Goal: Information Seeking & Learning: Learn about a topic

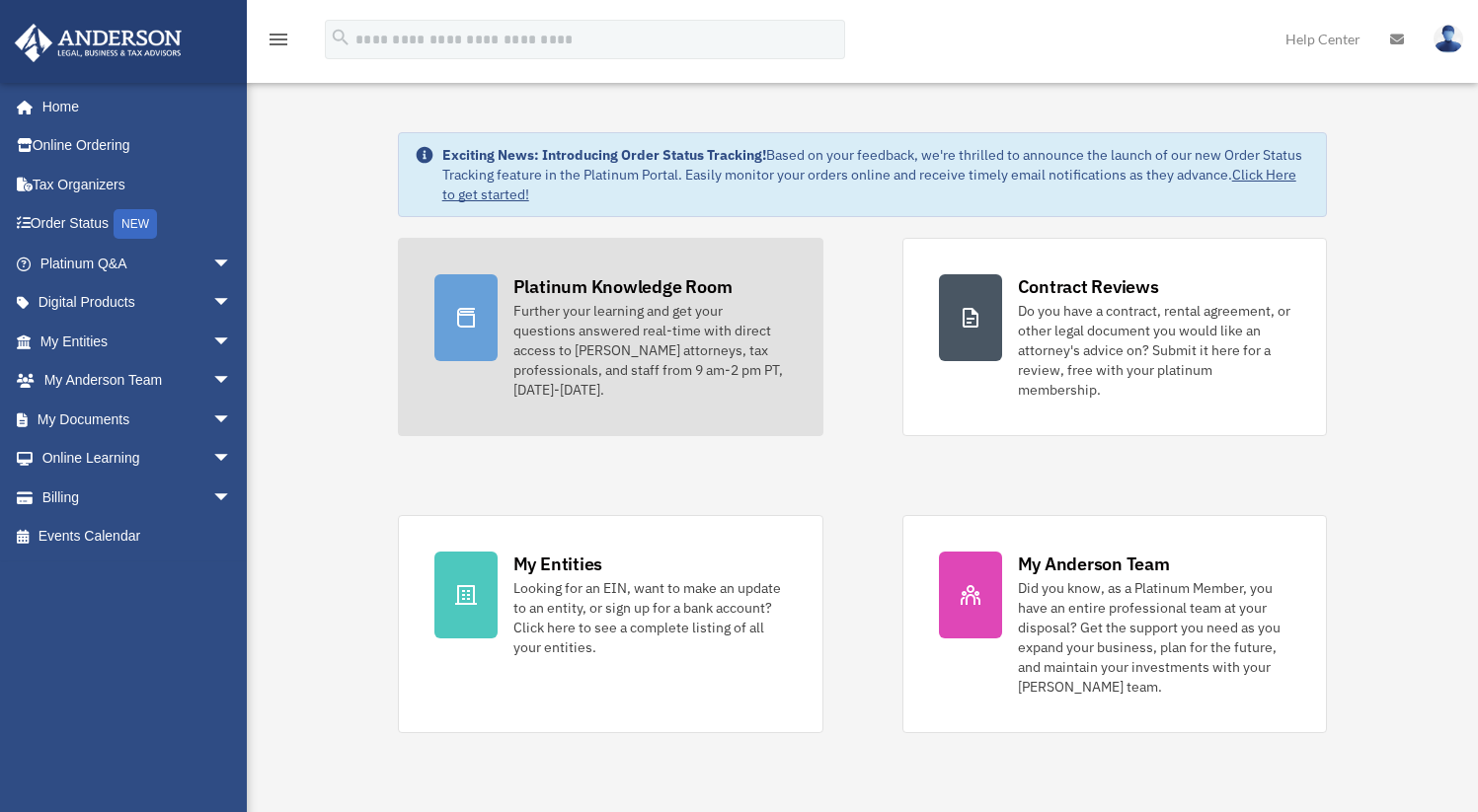
click at [664, 342] on div "Further your learning and get your questions answered real-time with direct acc…" at bounding box center [650, 351] width 273 height 99
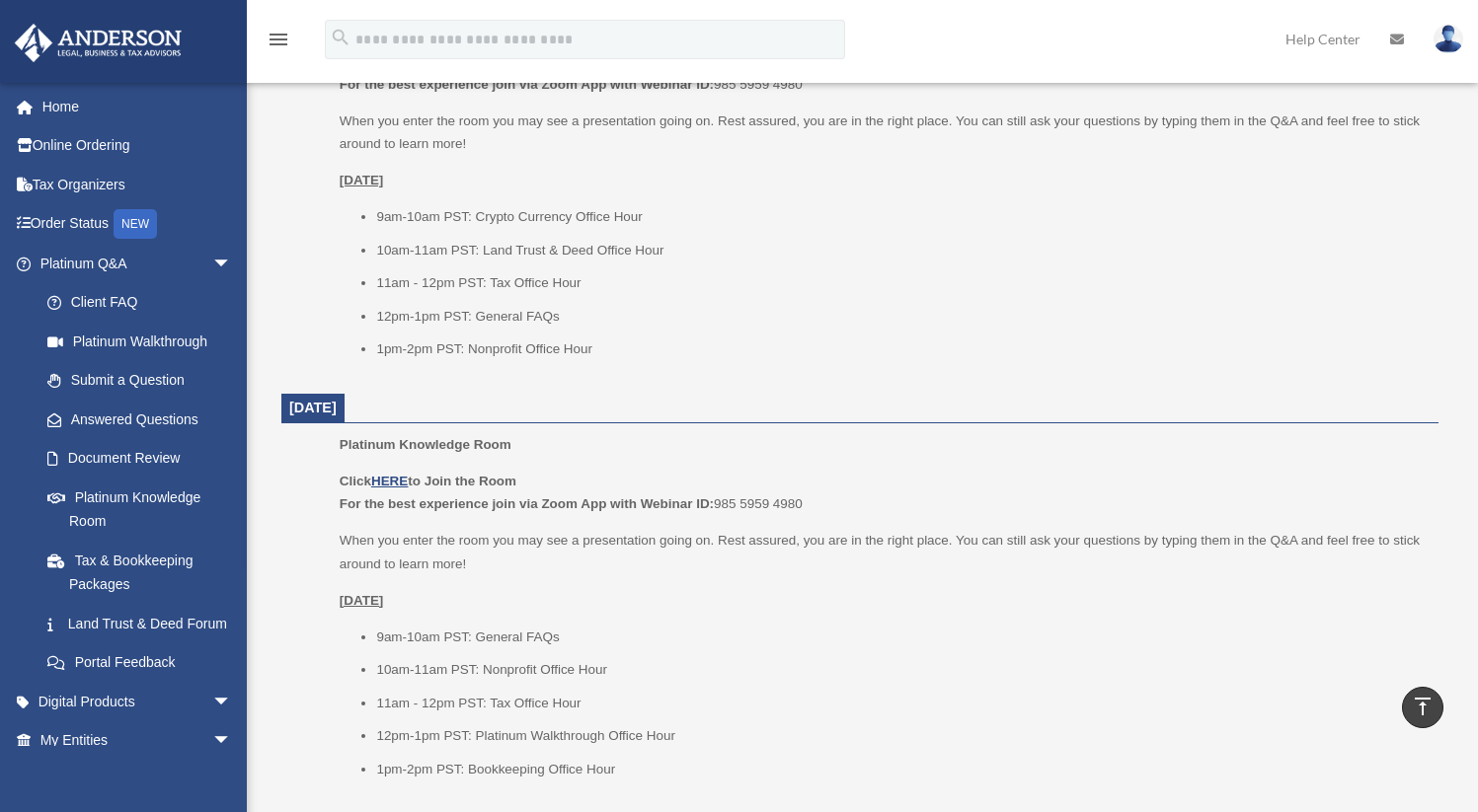
scroll to position [887, 0]
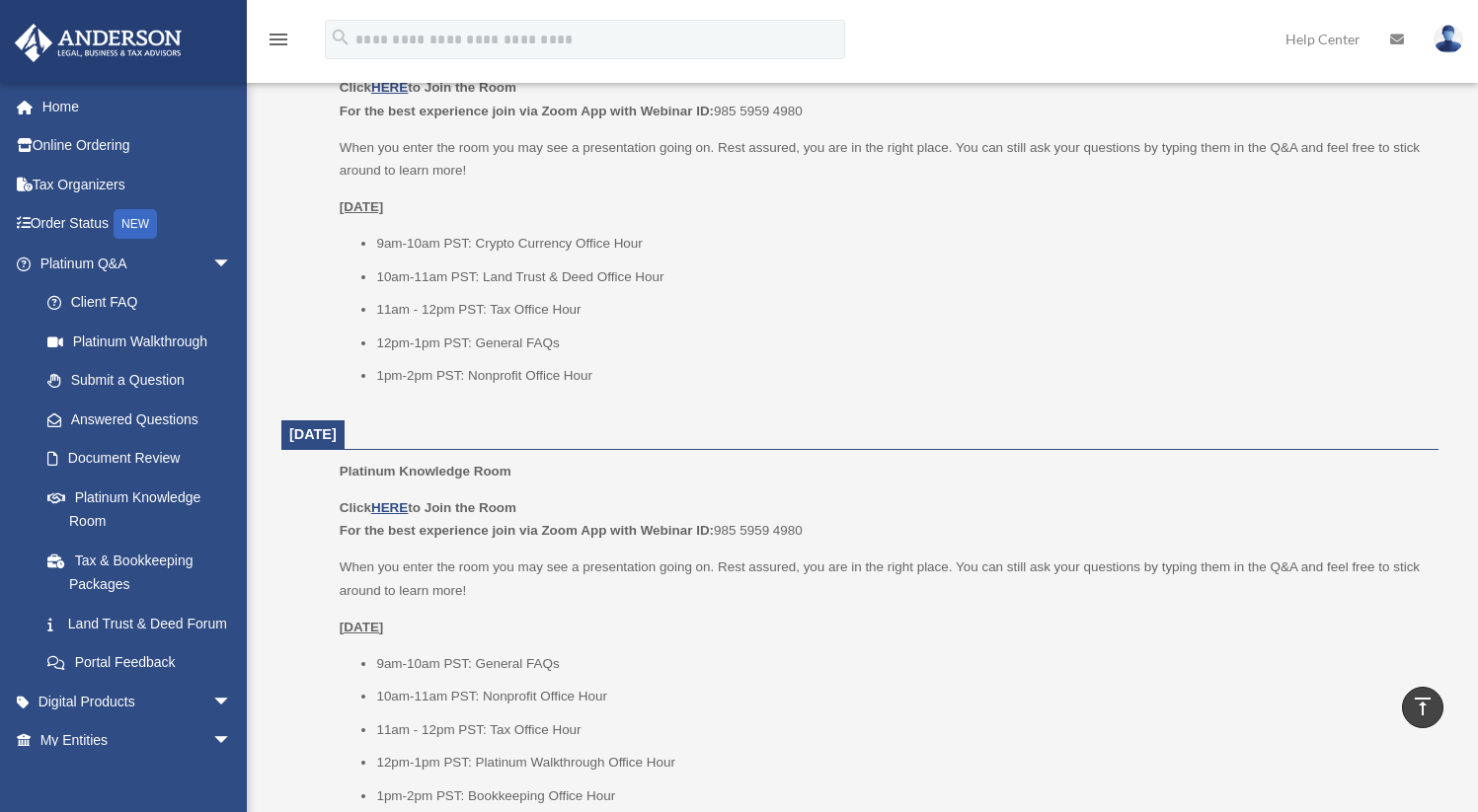
click at [381, 211] on u "[DATE]" at bounding box center [362, 206] width 45 height 15
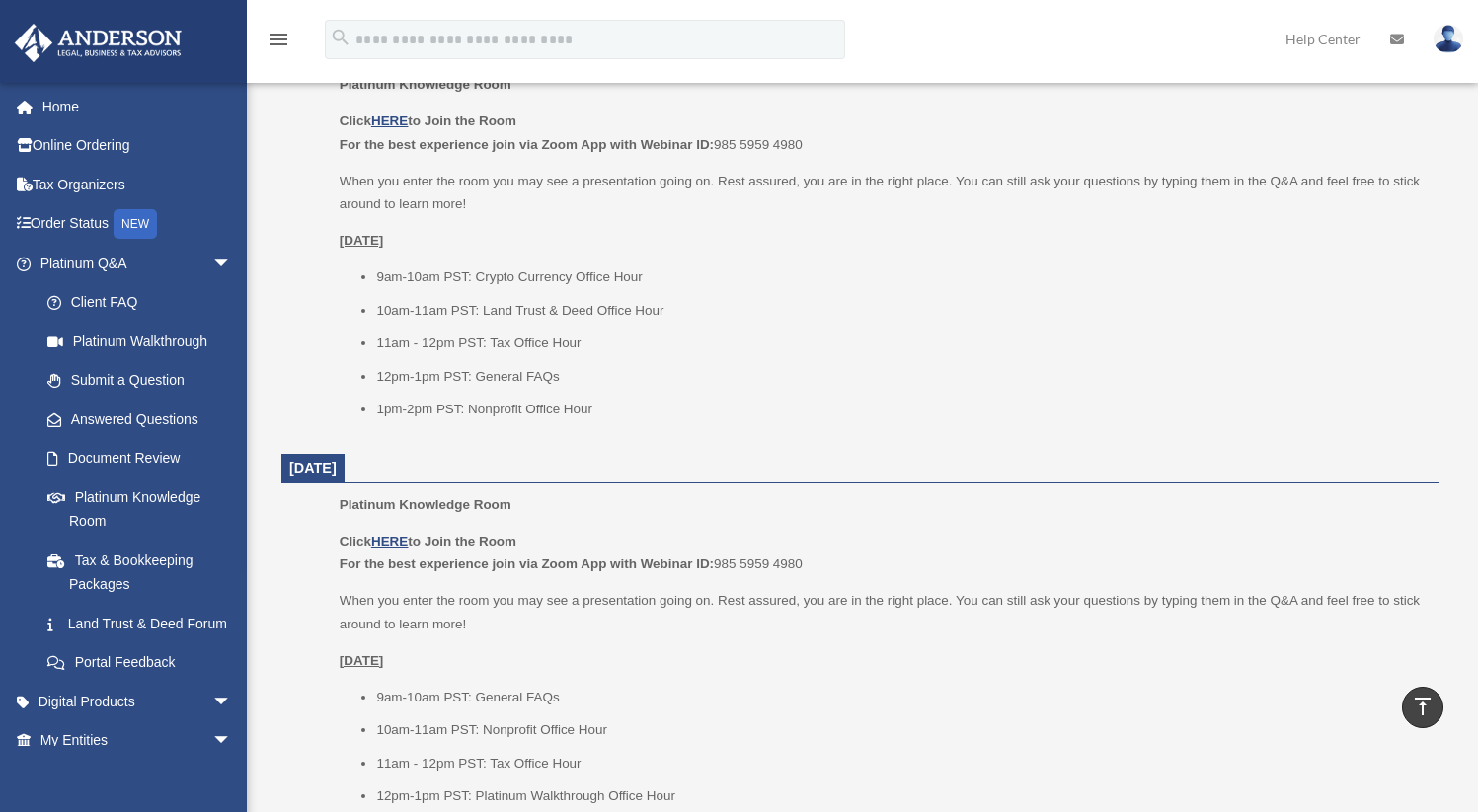
scroll to position [852, 0]
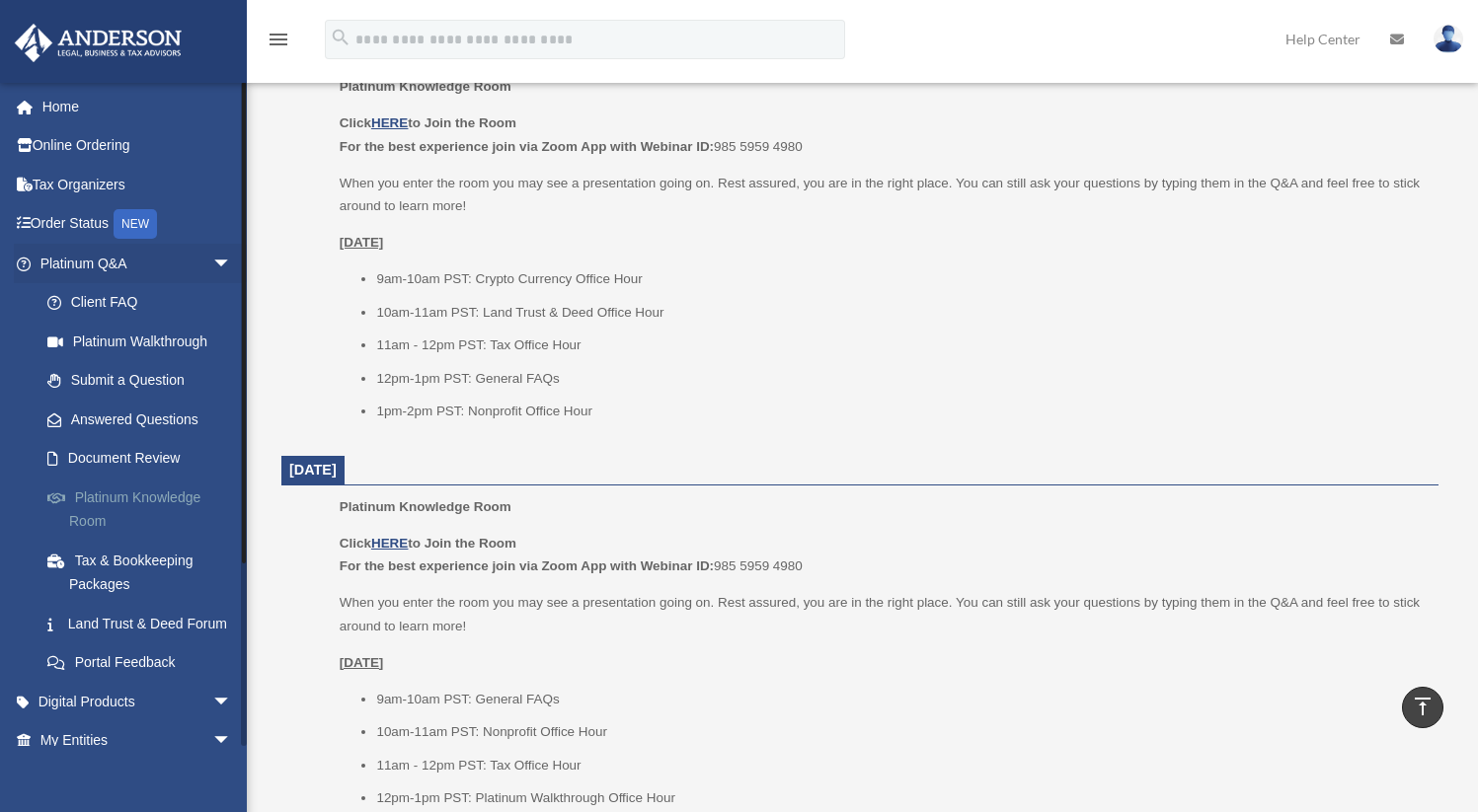
click at [179, 488] on link "Platinum Knowledge Room" at bounding box center [145, 509] width 234 height 63
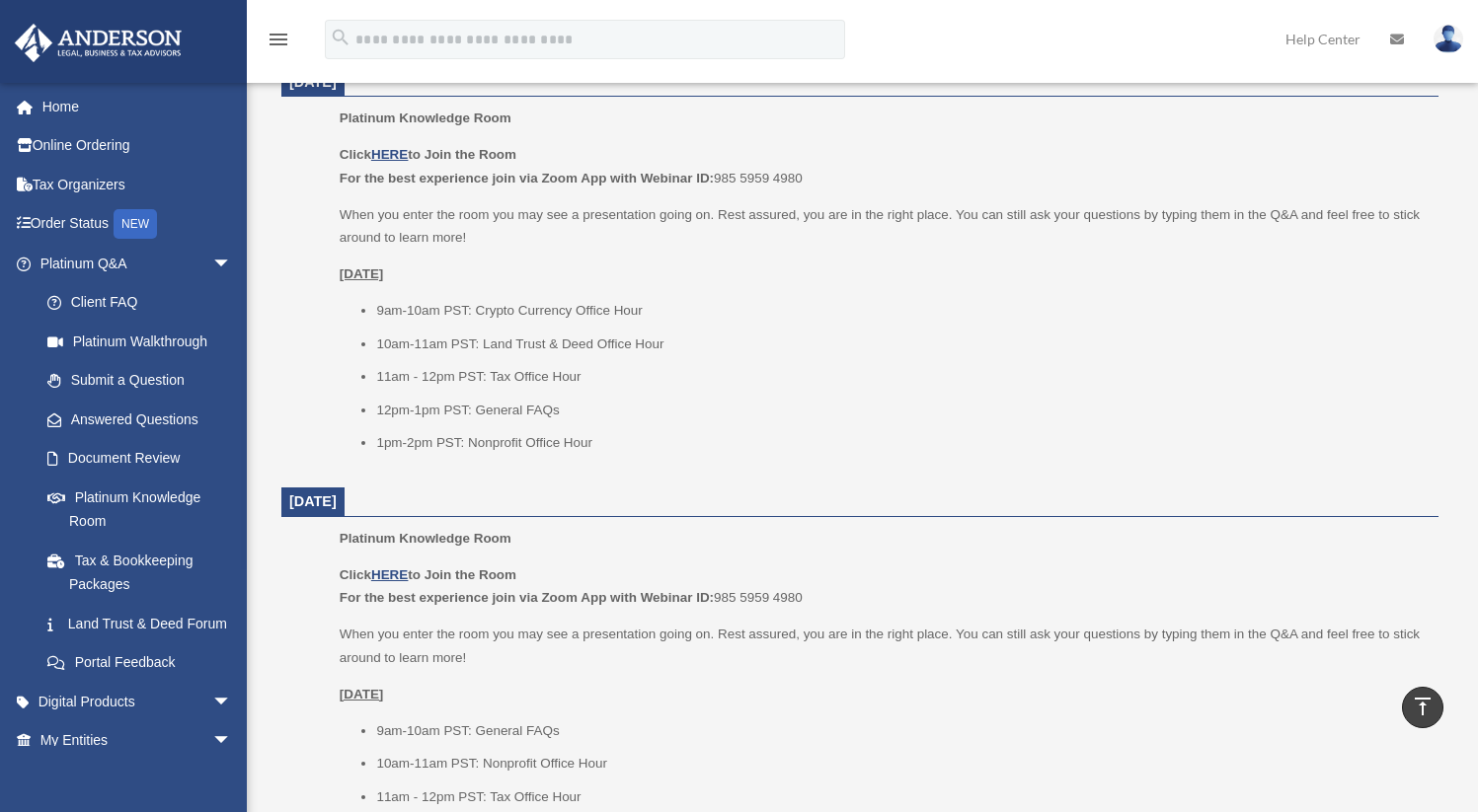
scroll to position [798, 0]
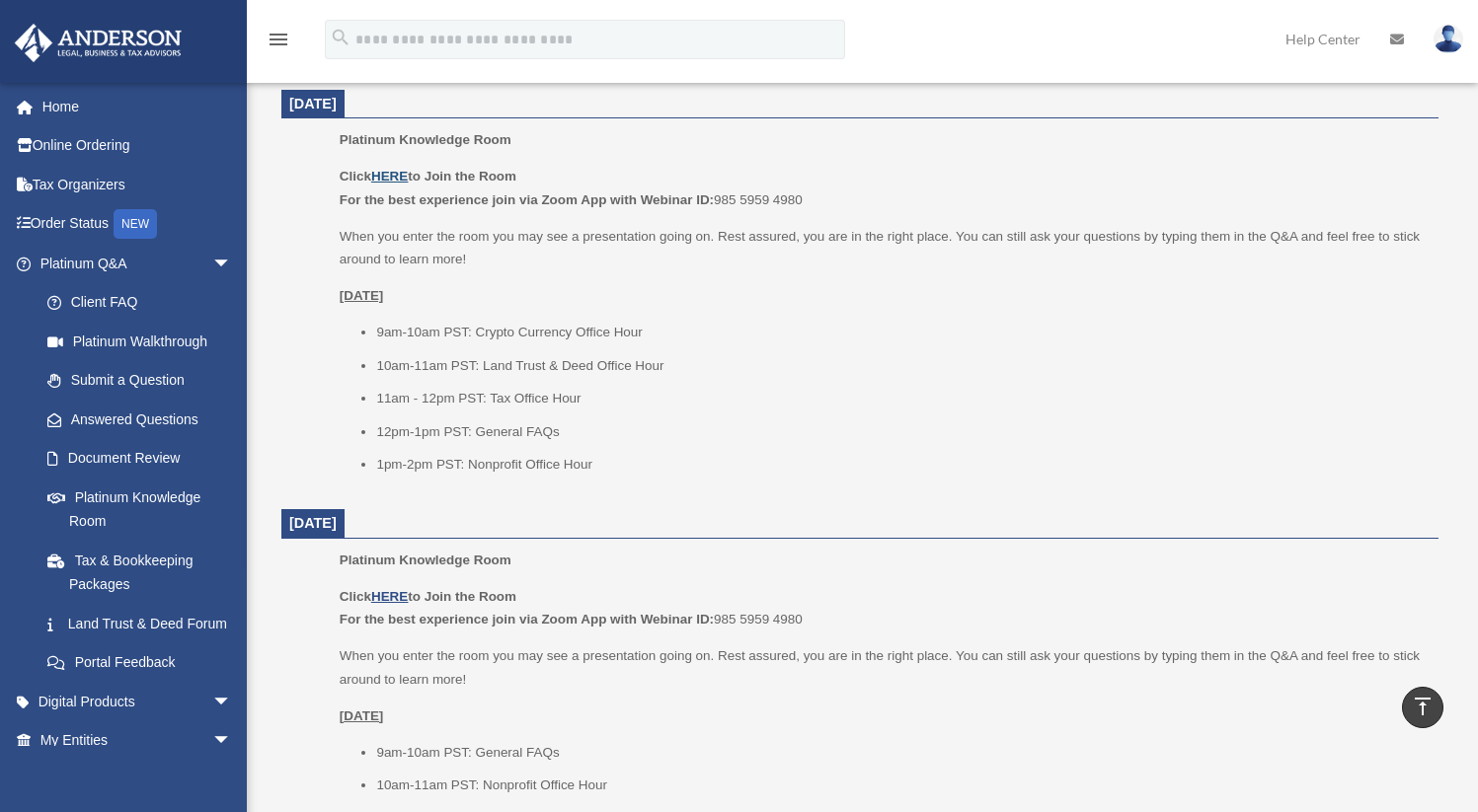
click at [398, 178] on u "HERE" at bounding box center [389, 175] width 37 height 15
